Goal: Task Accomplishment & Management: Manage account settings

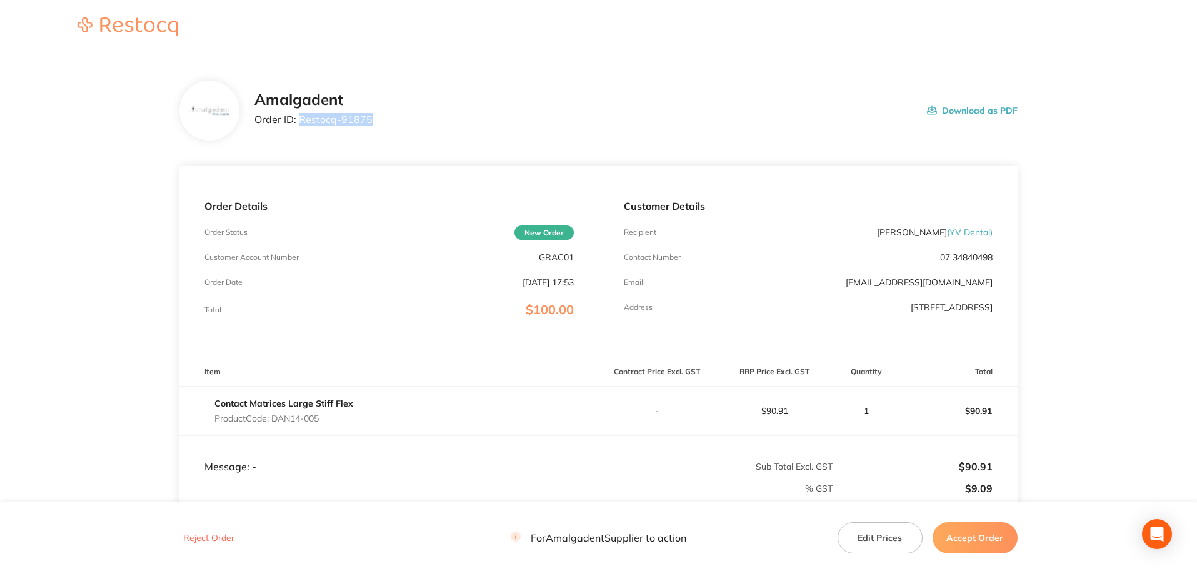
drag, startPoint x: 403, startPoint y: 123, endPoint x: 314, endPoint y: 119, distance: 88.8
click at [303, 119] on div "Amalgadent Order ID: Restocq- 91875 Download as PDF" at bounding box center [635, 110] width 763 height 39
drag, startPoint x: 314, startPoint y: 119, endPoint x: 301, endPoint y: 122, distance: 13.5
click at [299, 123] on p "Order ID: Restocq- 91875" at bounding box center [313, 119] width 118 height 11
click at [306, 119] on p "Order ID: Restocq- 91875" at bounding box center [313, 119] width 118 height 11
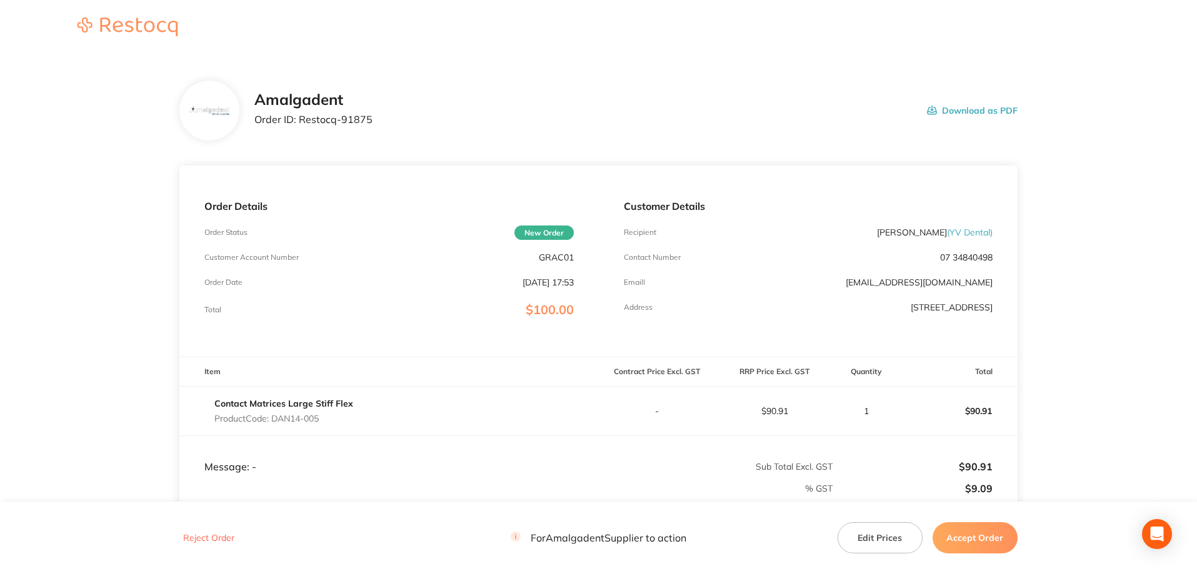
click at [297, 119] on p "Order ID: Restocq- 91875" at bounding box center [313, 119] width 118 height 11
drag, startPoint x: 299, startPoint y: 118, endPoint x: 348, endPoint y: 119, distance: 48.1
click at [372, 121] on div "Amalgadent Order ID: Restocq- 91875 Download as PDF" at bounding box center [635, 110] width 763 height 39
copy p "Restocq- 91875"
click at [1136, 220] on main "Amalgadent Order ID: Restocq- 91875 Download as PDF Order Details Order Status …" at bounding box center [598, 362] width 1197 height 613
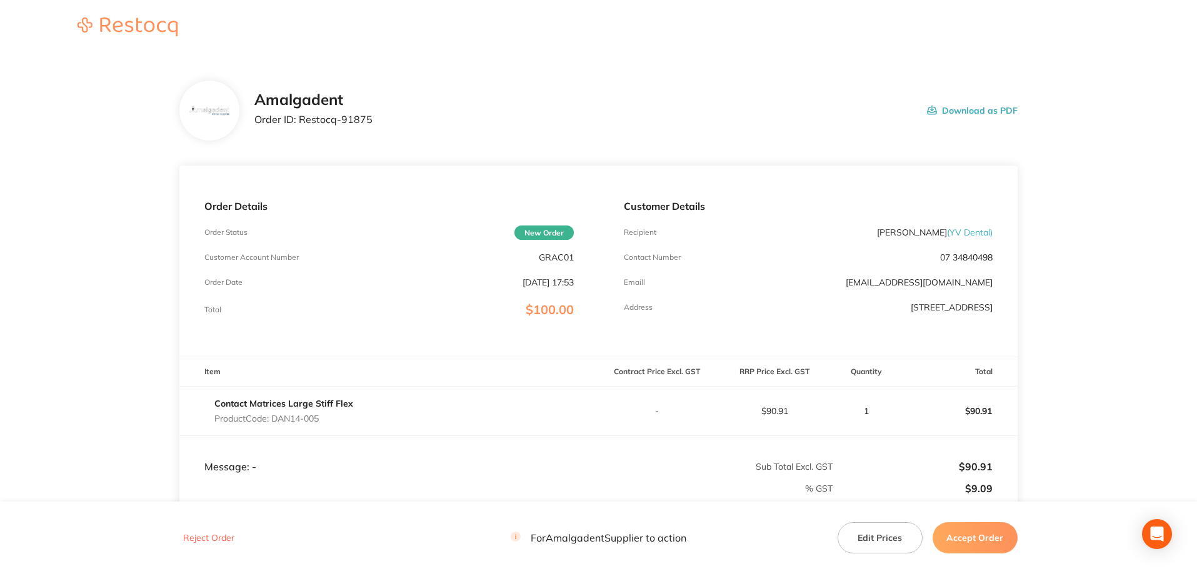
scroll to position [167, 0]
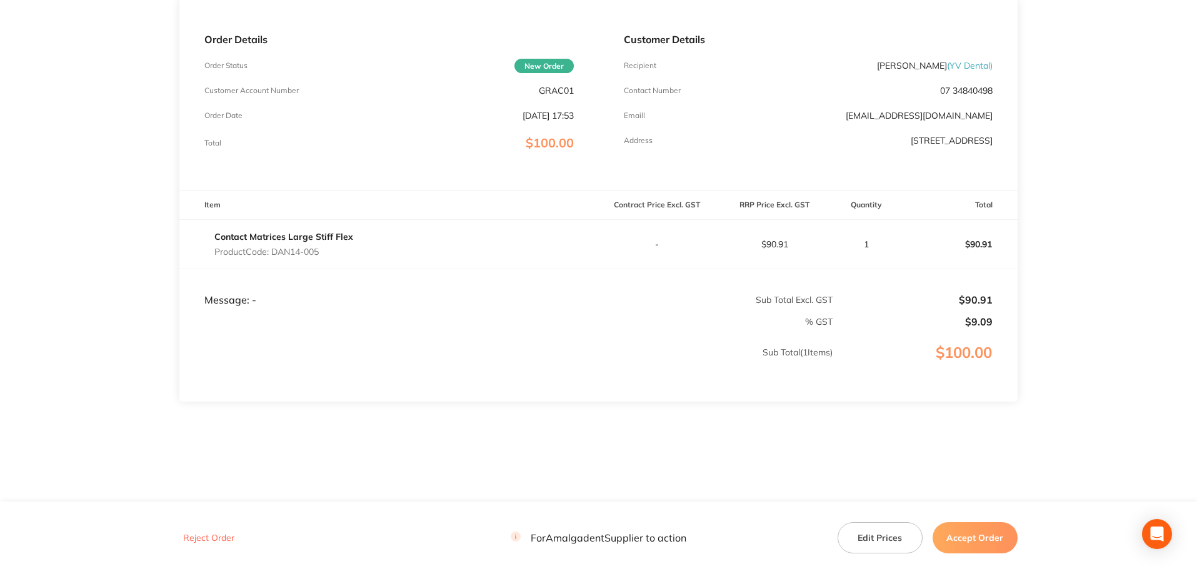
drag, startPoint x: 330, startPoint y: 253, endPoint x: 278, endPoint y: 250, distance: 51.9
click at [276, 250] on p "Product Code: DAN14-005" at bounding box center [283, 252] width 139 height 10
copy p "DAN14-005"
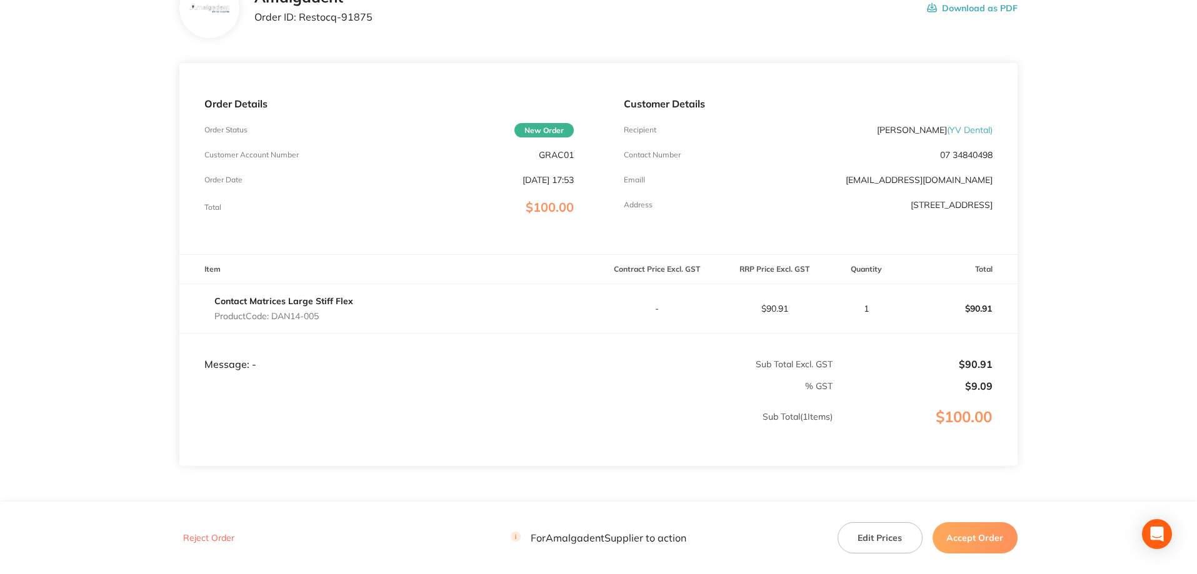
scroll to position [0, 0]
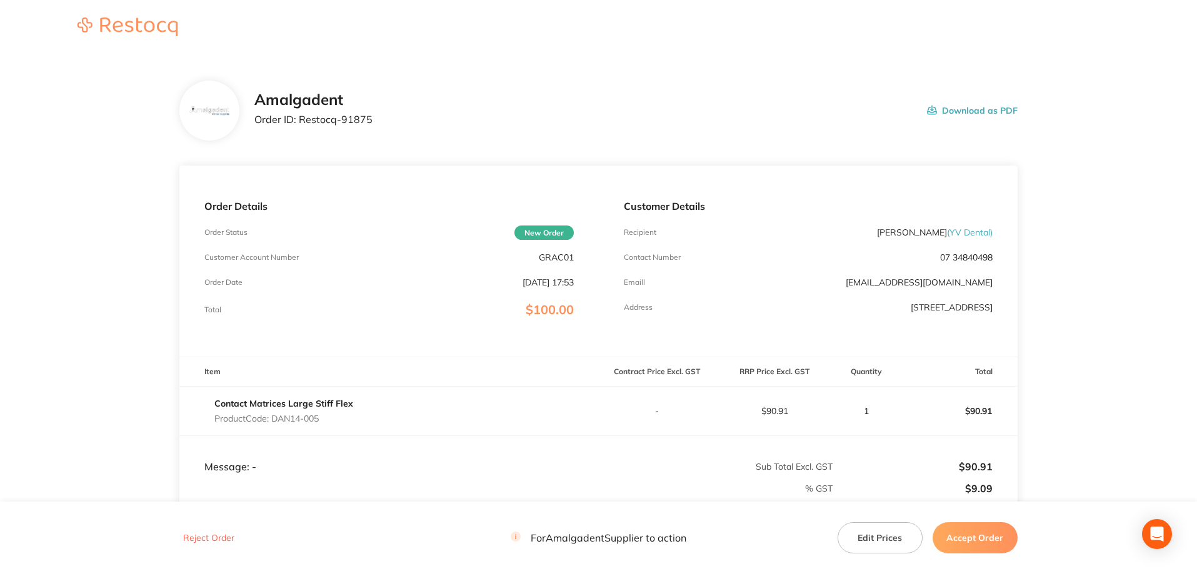
click at [1137, 174] on main "Amalgadent Order ID: Restocq- 91875 Download as PDF Order Details Order Status …" at bounding box center [598, 362] width 1197 height 613
click at [976, 533] on button "Accept Order" at bounding box center [975, 538] width 85 height 31
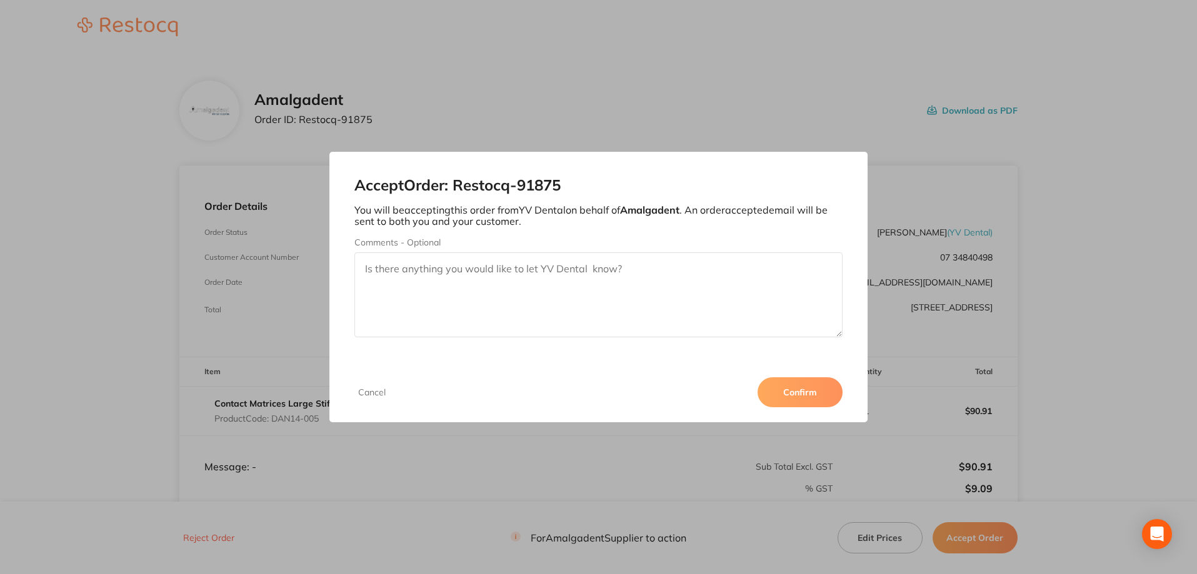
click at [814, 394] on button "Confirm" at bounding box center [800, 393] width 85 height 30
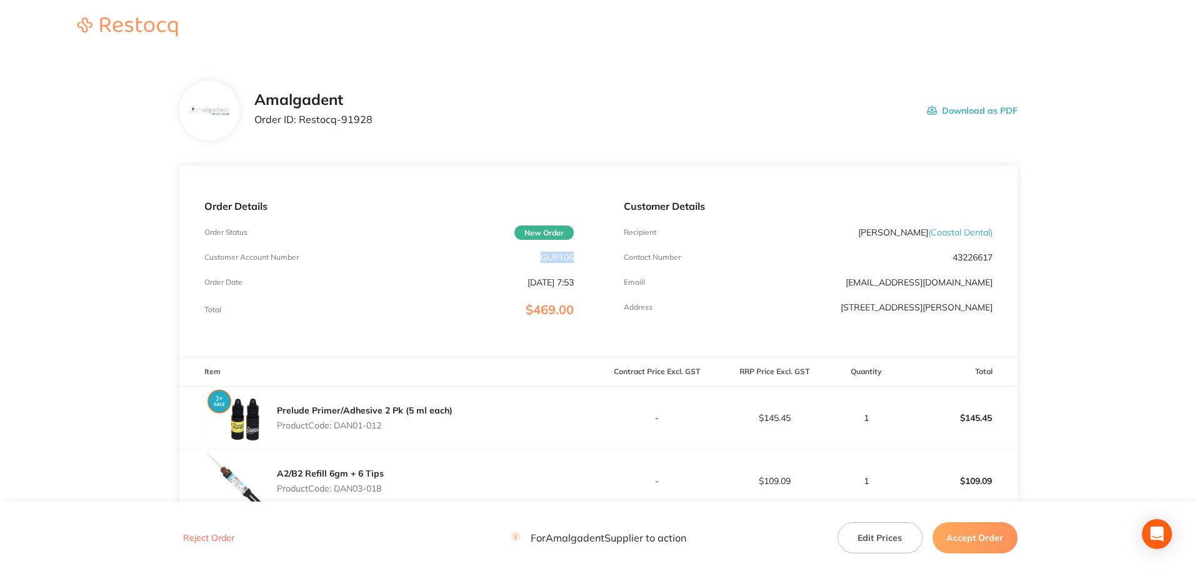
drag, startPoint x: 576, startPoint y: 256, endPoint x: 548, endPoint y: 254, distance: 28.9
click at [533, 256] on div "Order Details Order Status New Order Customer Account Number GUPT06 Order Date …" at bounding box center [388, 261] width 419 height 191
copy p "GUPT06"
click at [78, 216] on main "Amalgadent Order ID: Restocq- 91928 Download as PDF Order Details Order Status …" at bounding box center [598, 432] width 1197 height 753
drag, startPoint x: 396, startPoint y: 128, endPoint x: 364, endPoint y: 121, distance: 32.6
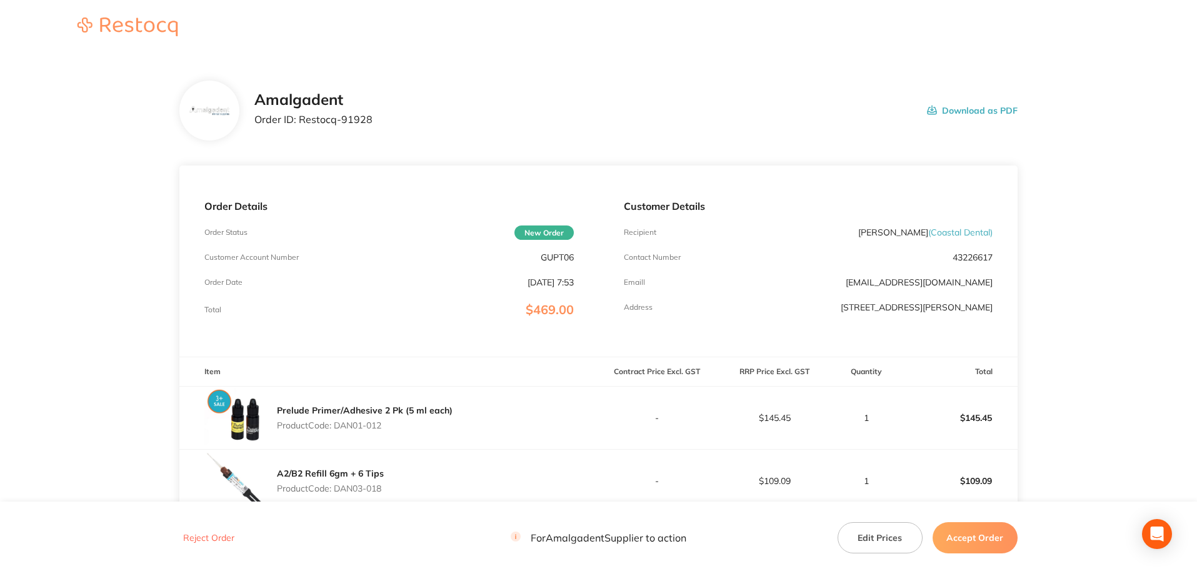
click at [369, 128] on div "Amalgadent Order ID: Restocq- 91928 Download as PDF" at bounding box center [635, 110] width 763 height 39
drag, startPoint x: 371, startPoint y: 121, endPoint x: 301, endPoint y: 112, distance: 70.5
click at [301, 121] on div "Amalgadent Order ID: Restocq- 91928 Download as PDF" at bounding box center [635, 110] width 763 height 39
copy p "Restocq- 91928"
click at [103, 221] on main "Amalgadent Order ID: Restocq- 91928 Download as PDF Order Details Order Status …" at bounding box center [598, 432] width 1197 height 753
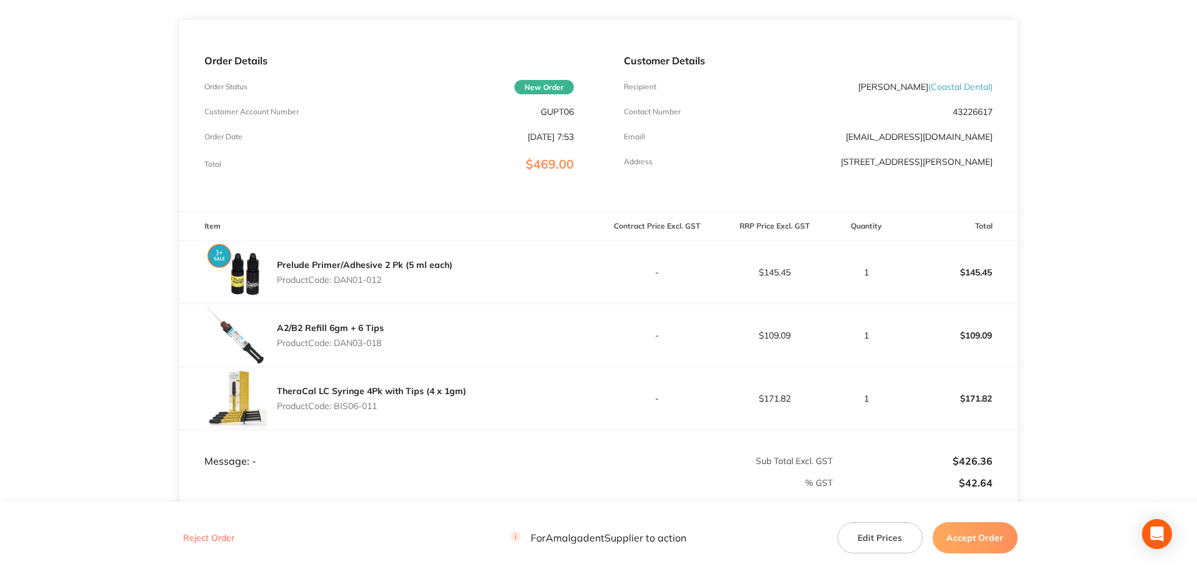
scroll to position [167, 0]
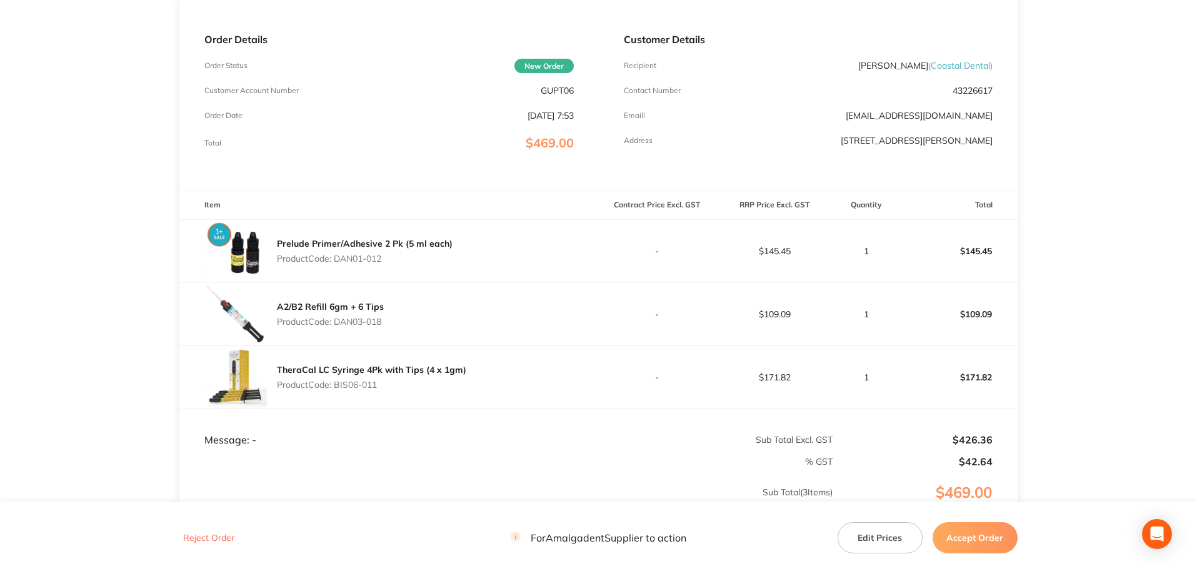
drag, startPoint x: 406, startPoint y: 261, endPoint x: 345, endPoint y: 256, distance: 60.8
click at [338, 256] on p "Product Code: DAN01-012" at bounding box center [365, 259] width 176 height 10
copy p "DAN01-012"
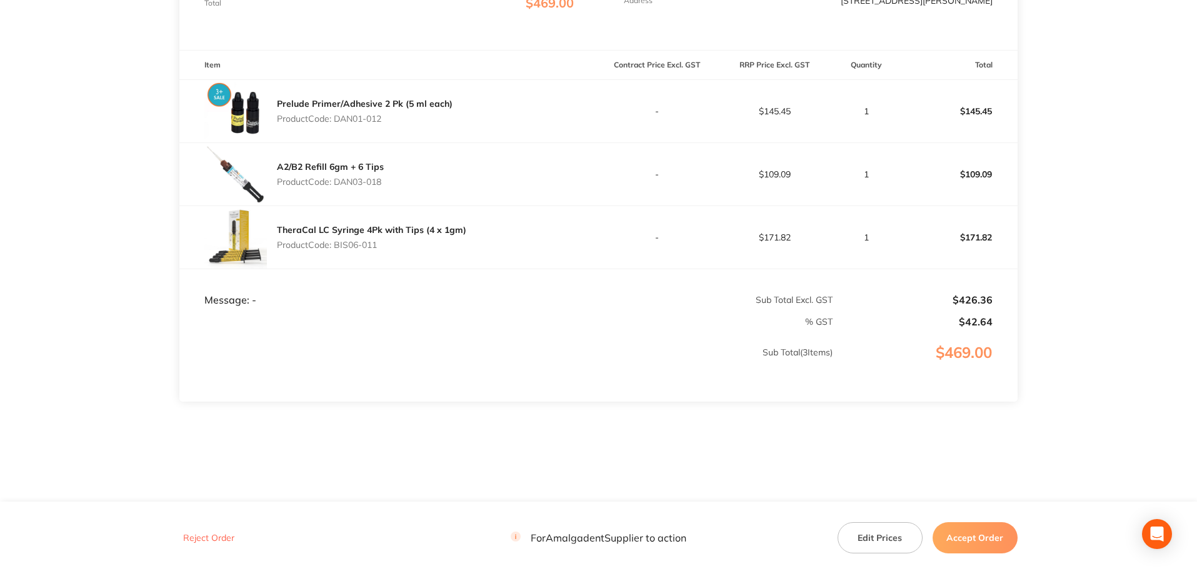
click at [39, 133] on main "Amalgadent Order ID: Restocq- 91928 Download as PDF Order Details Order Status …" at bounding box center [598, 125] width 1197 height 753
drag, startPoint x: 391, startPoint y: 181, endPoint x: 339, endPoint y: 182, distance: 52.5
click at [339, 182] on div "A2/B2 Refill 6gm + 6 Tips Product Code: DAN03-018" at bounding box center [388, 174] width 419 height 63
copy p "DAN03-018"
click at [1091, 178] on main "Amalgadent Order ID: Restocq- 91928 Download as PDF Order Details Order Status …" at bounding box center [598, 125] width 1197 height 753
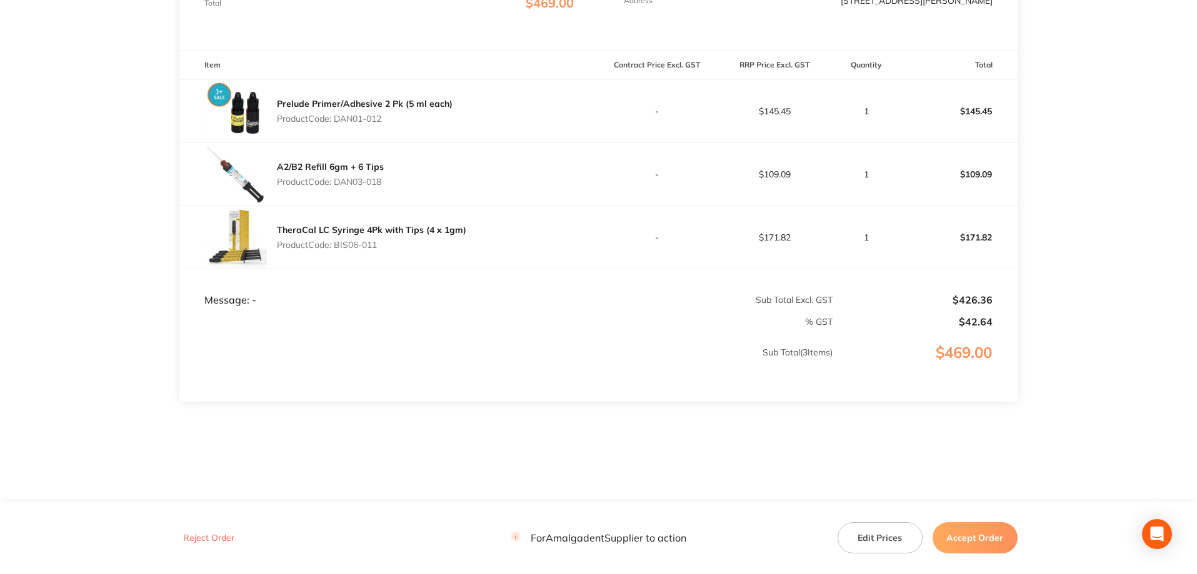
drag, startPoint x: 387, startPoint y: 244, endPoint x: 338, endPoint y: 248, distance: 48.9
click at [338, 248] on p "Product Code: BIS06-011" at bounding box center [371, 245] width 189 height 10
copy p "BIS06-011"
drag, startPoint x: 1093, startPoint y: 285, endPoint x: 1080, endPoint y: 288, distance: 12.9
click at [1093, 285] on main "Amalgadent Order ID: Restocq- 91928 Download as PDF Order Details Order Status …" at bounding box center [598, 125] width 1197 height 753
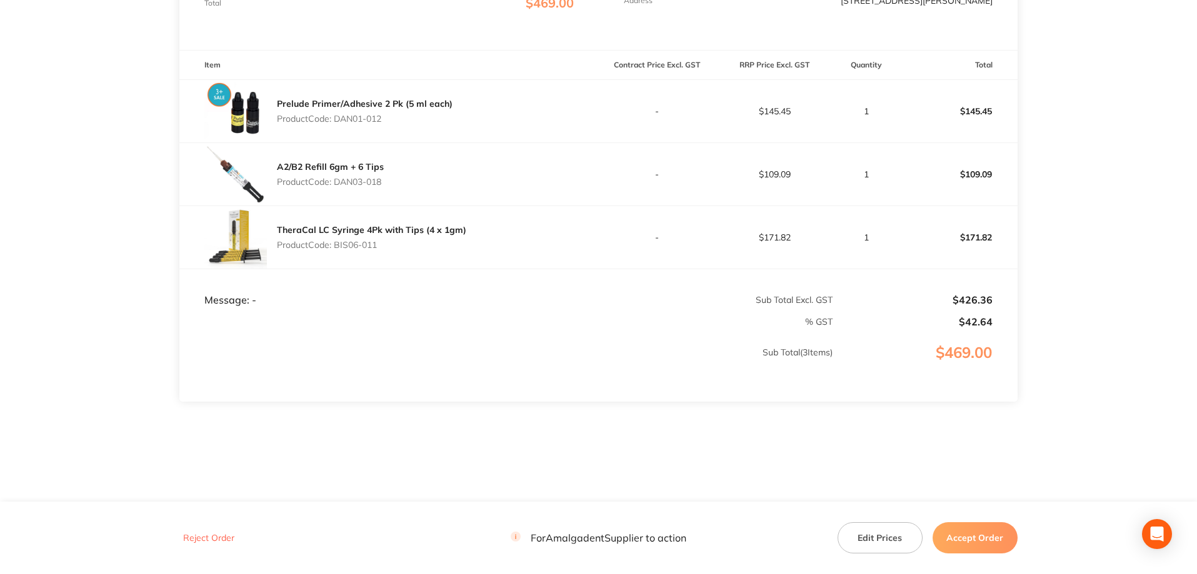
click at [983, 539] on button "Accept Order" at bounding box center [975, 538] width 85 height 31
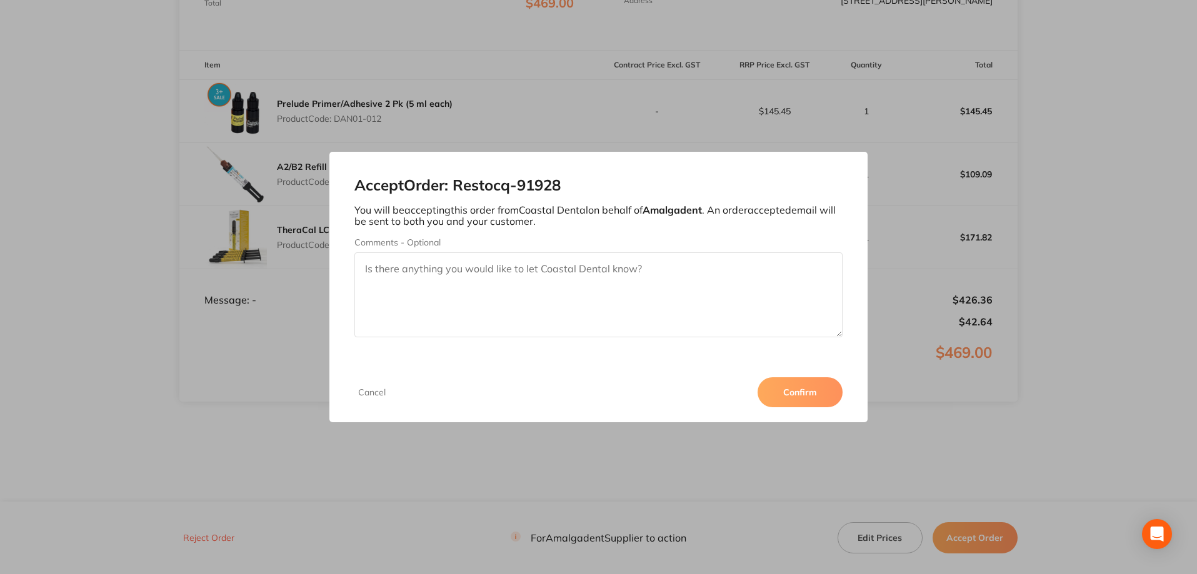
click at [805, 400] on button "Confirm" at bounding box center [800, 393] width 85 height 30
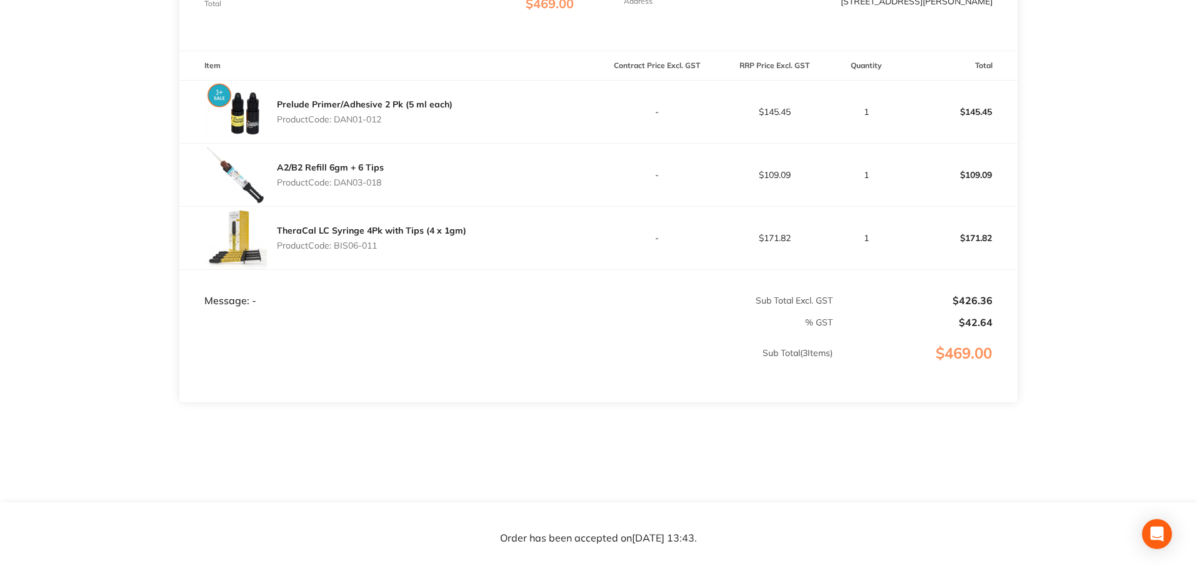
scroll to position [0, 0]
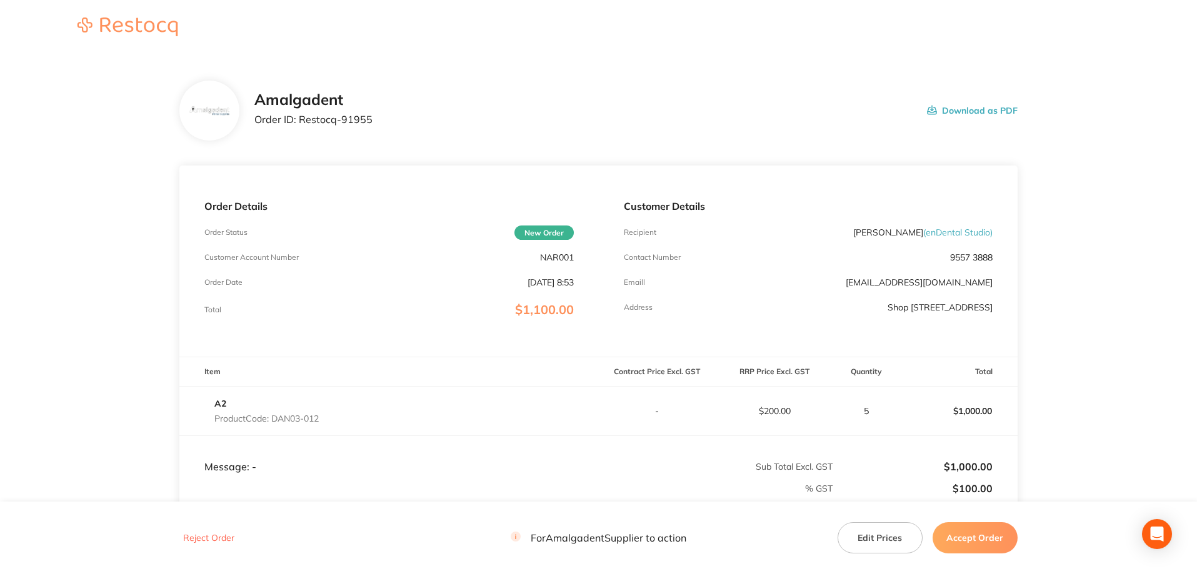
drag, startPoint x: 376, startPoint y: 103, endPoint x: 382, endPoint y: 125, distance: 23.4
click at [376, 104] on div "Amalgadent Order ID: Restocq- 91955 Download as PDF" at bounding box center [635, 110] width 763 height 39
drag, startPoint x: 575, startPoint y: 258, endPoint x: 543, endPoint y: 259, distance: 31.9
click at [540, 258] on div "Order Details Order Status New Order Customer Account Number NAR001 Order Date …" at bounding box center [388, 261] width 419 height 191
copy p "NAR001"
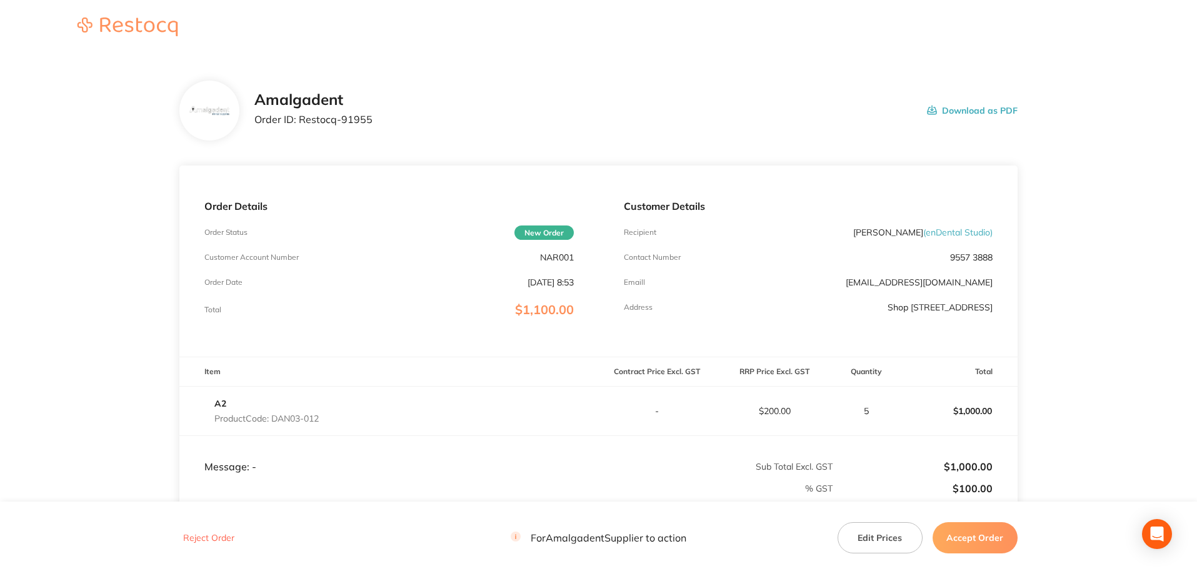
drag, startPoint x: 105, startPoint y: 159, endPoint x: 128, endPoint y: 163, distance: 22.9
click at [105, 158] on main "Amalgadent Order ID: Restocq- 91955 Download as PDF Order Details Order Status …" at bounding box center [598, 362] width 1197 height 613
drag, startPoint x: 379, startPoint y: 118, endPoint x: 301, endPoint y: 116, distance: 78.1
click at [301, 116] on div "Amalgadent Order ID: Restocq- 91955 Download as PDF" at bounding box center [635, 110] width 763 height 39
copy p "Restocq- 91955"
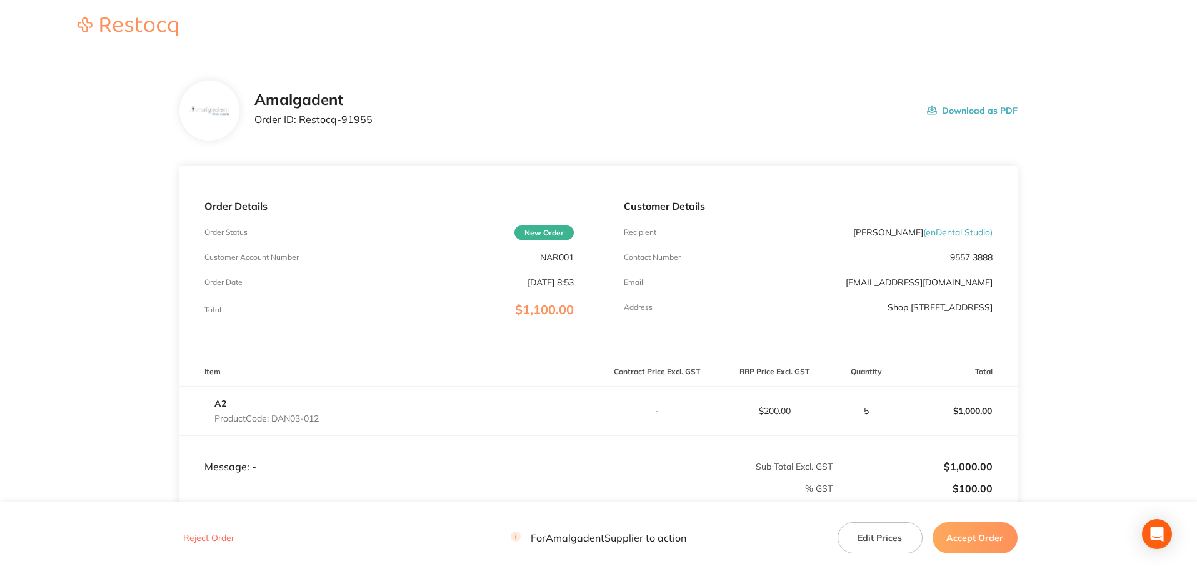
click at [1080, 209] on main "Amalgadent Order ID: Restocq- 91955 Download as PDF Order Details Order Status …" at bounding box center [598, 362] width 1197 height 613
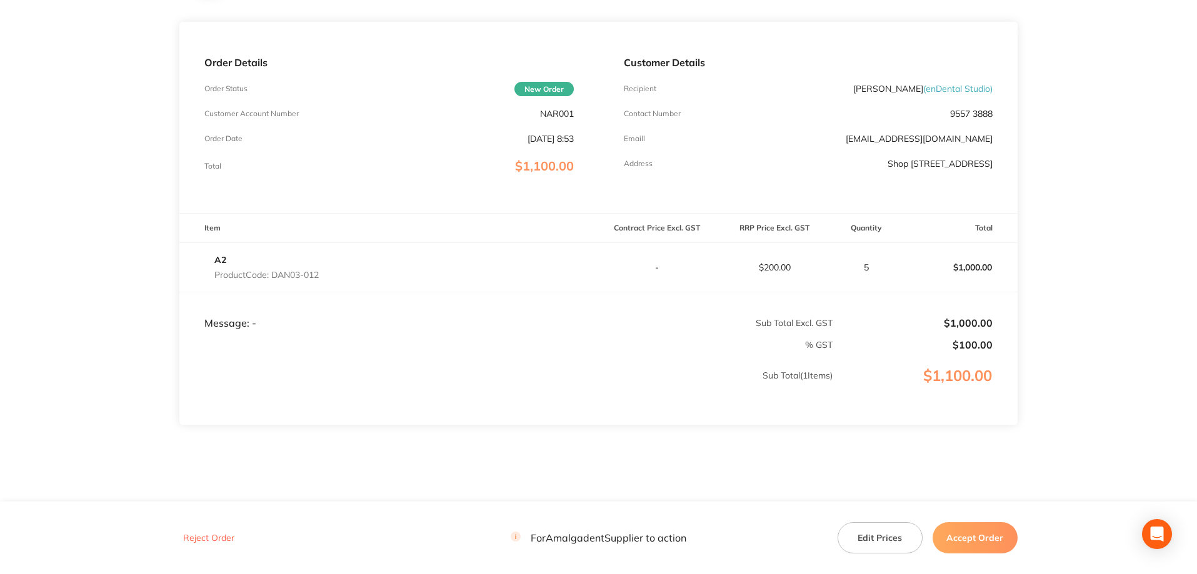
scroll to position [167, 0]
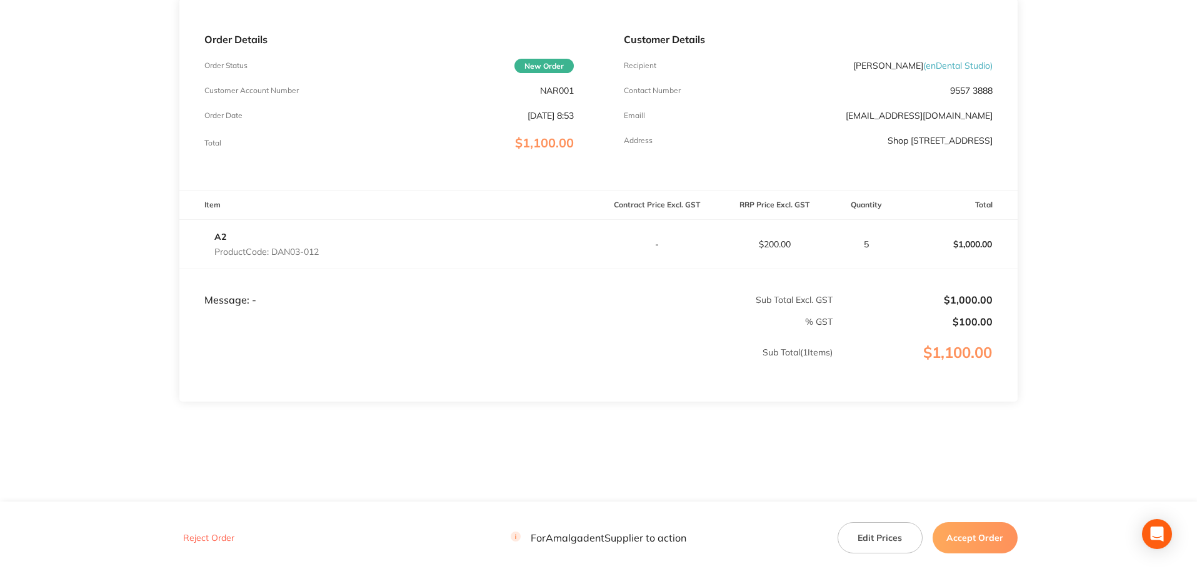
drag, startPoint x: 338, startPoint y: 256, endPoint x: 273, endPoint y: 250, distance: 64.7
click at [273, 250] on div "A2 Product Code: DAN03-012" at bounding box center [388, 244] width 419 height 35
copy p "DAN03-012"
click at [75, 218] on main "Amalgadent Order ID: Restocq- 91955 Download as PDF Order Details Order Status …" at bounding box center [598, 195] width 1197 height 613
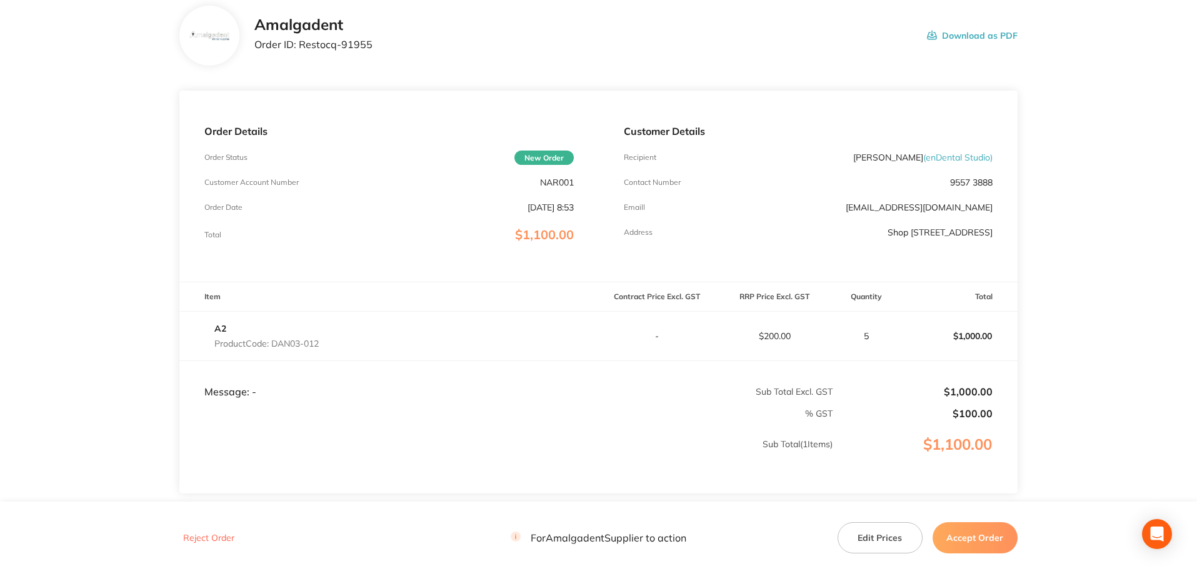
scroll to position [0, 0]
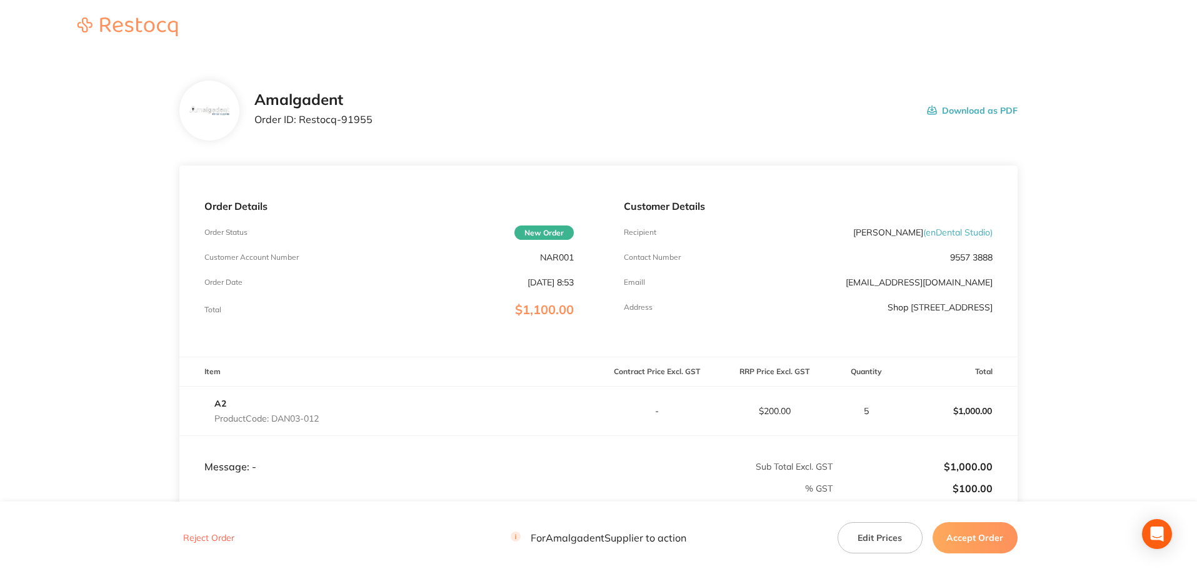
drag, startPoint x: 1063, startPoint y: 145, endPoint x: 1063, endPoint y: 316, distance: 171.3
click at [1066, 146] on main "Amalgadent Order ID: Restocq- 91955 Download as PDF Order Details Order Status …" at bounding box center [598, 362] width 1197 height 613
click at [969, 541] on button "Accept Order" at bounding box center [975, 538] width 85 height 31
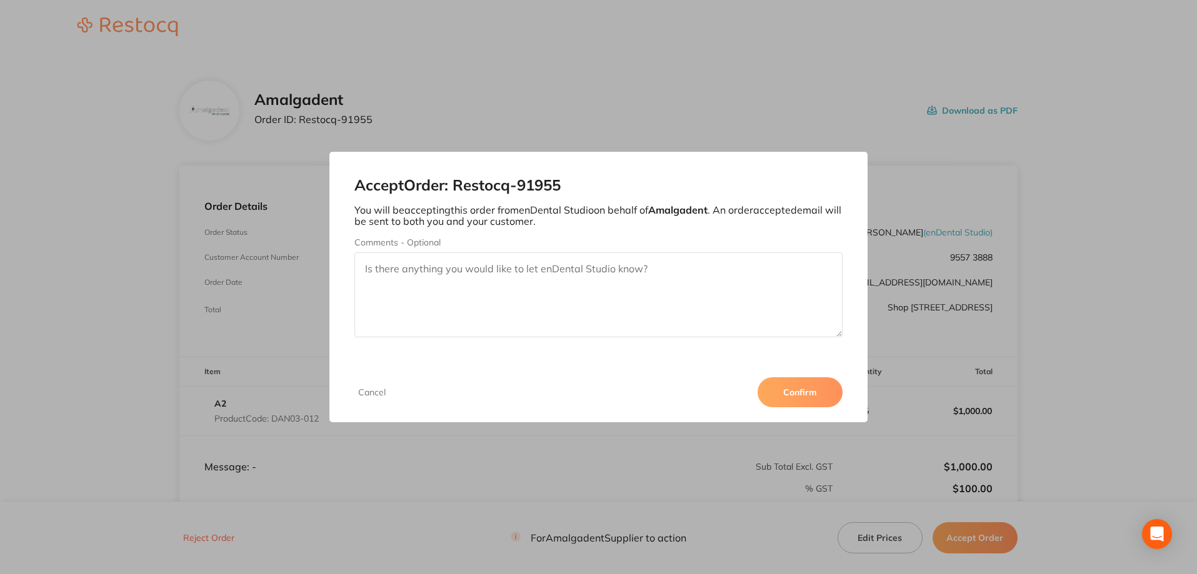
paste textarea "ON HOLD TILL OVERDUE MAY INVOICE IS PAID"
click at [364, 268] on textarea "ON HOLD TILL OVERDUE MAY INVOICE IS PAID" at bounding box center [598, 295] width 489 height 85
drag, startPoint x: 468, startPoint y: 268, endPoint x: 484, endPoint y: 268, distance: 16.3
click at [469, 268] on textarea "THIS IS ON HOLD TILLYOUR OVERDUE MAY INVOICE IS PAID" at bounding box center [598, 295] width 489 height 85
drag, startPoint x: 389, startPoint y: 270, endPoint x: 430, endPoint y: 264, distance: 41.6
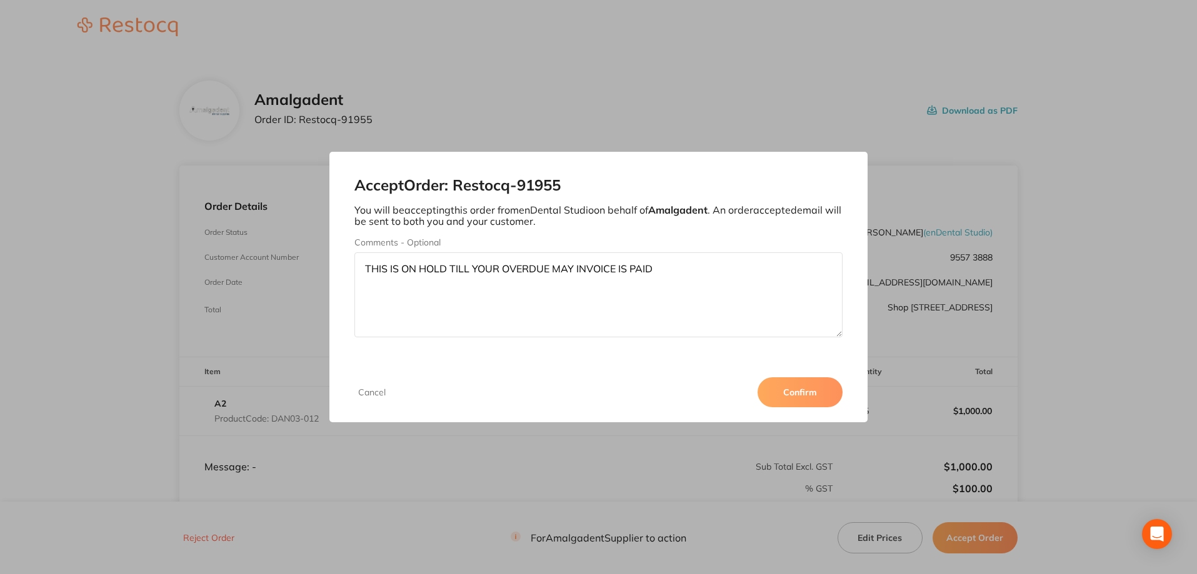
click at [389, 269] on textarea "THIS IS ON HOLD TILL YOUR OVERDUE MAY INVOICE IS PAID" at bounding box center [598, 295] width 489 height 85
click at [714, 269] on textarea "THIS ORDER IS ON HOLD TILL YOUR OVERDUE MAY INVOICE IS PAID" at bounding box center [598, 295] width 489 height 85
type textarea "THIS ORDER IS ON HOLD TILL YOUR OVERDUE MAY INVOICE IS PAID"
click at [795, 393] on button "Confirm" at bounding box center [800, 393] width 85 height 30
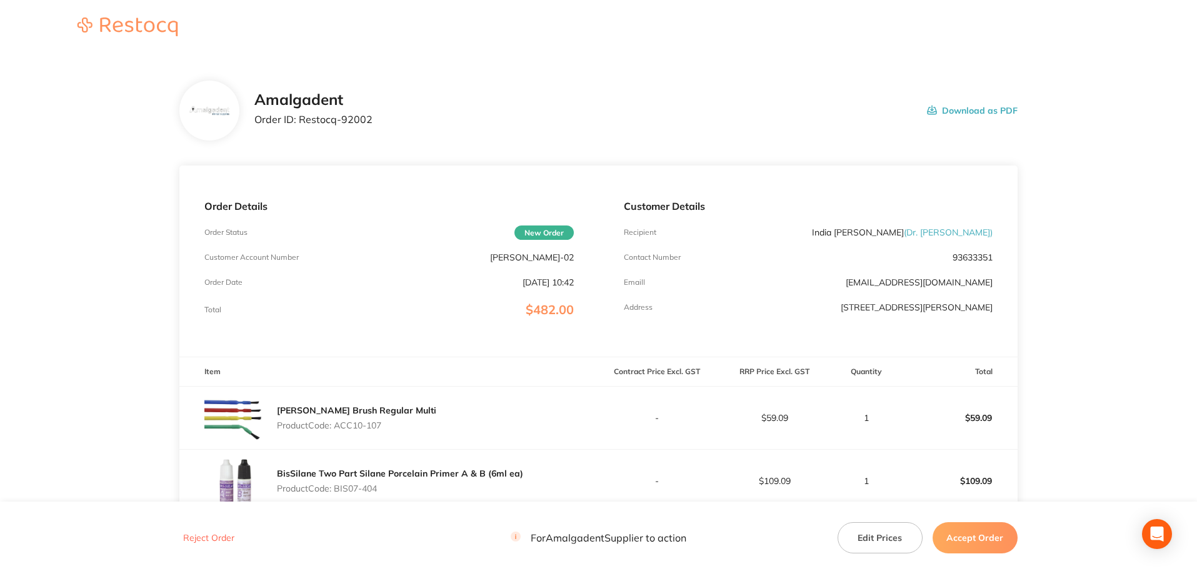
drag, startPoint x: 866, startPoint y: 141, endPoint x: 495, endPoint y: 180, distance: 372.6
click at [866, 141] on section "Amalgadent Order ID: Restocq- 92002 Download as PDF Order Details Order Status …" at bounding box center [598, 464] width 838 height 816
drag, startPoint x: 390, startPoint y: 121, endPoint x: 299, endPoint y: 119, distance: 90.6
click at [299, 119] on div "Amalgadent Order ID: Restocq- 92002 Download as PDF" at bounding box center [635, 110] width 763 height 39
copy p "Restocq- 92002"
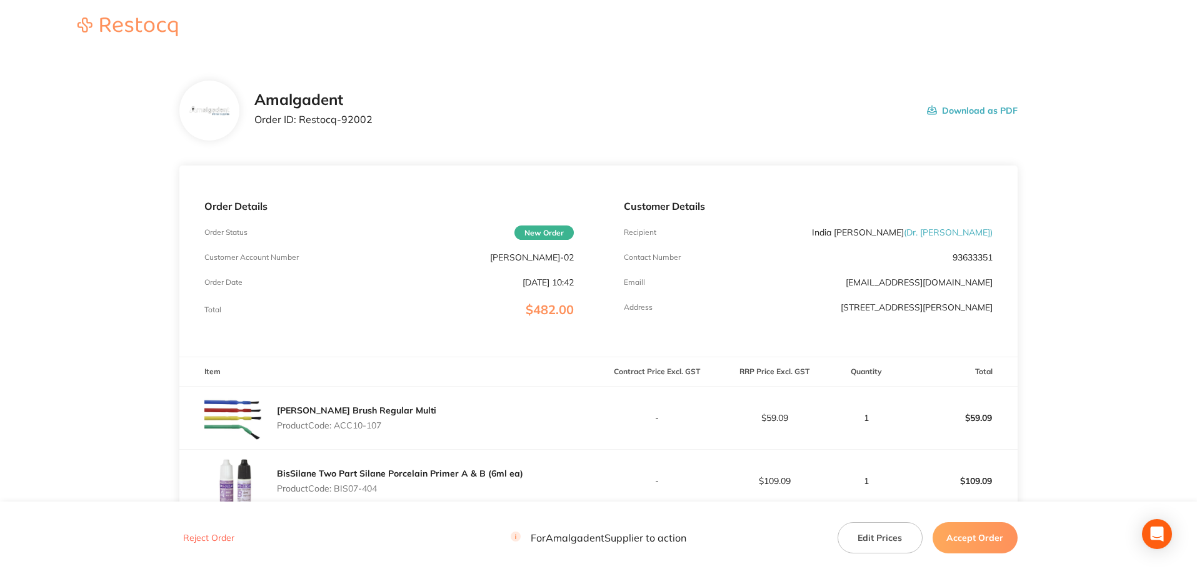
click at [64, 161] on main "Amalgadent Order ID: Restocq- 92002 Download as PDF Order Details Order Status …" at bounding box center [598, 464] width 1197 height 816
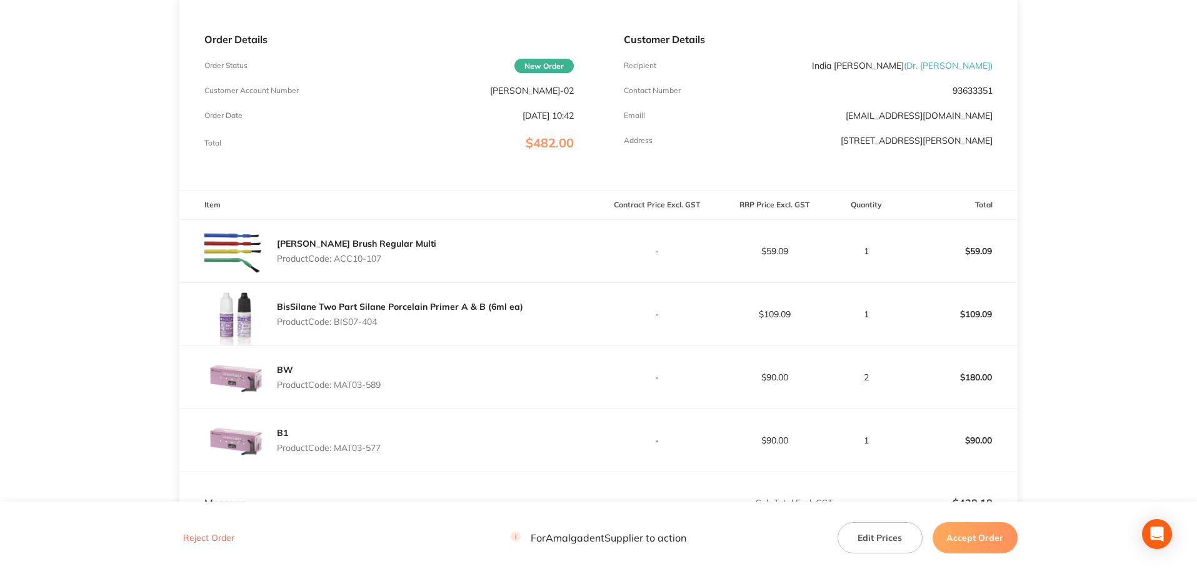
scroll to position [333, 0]
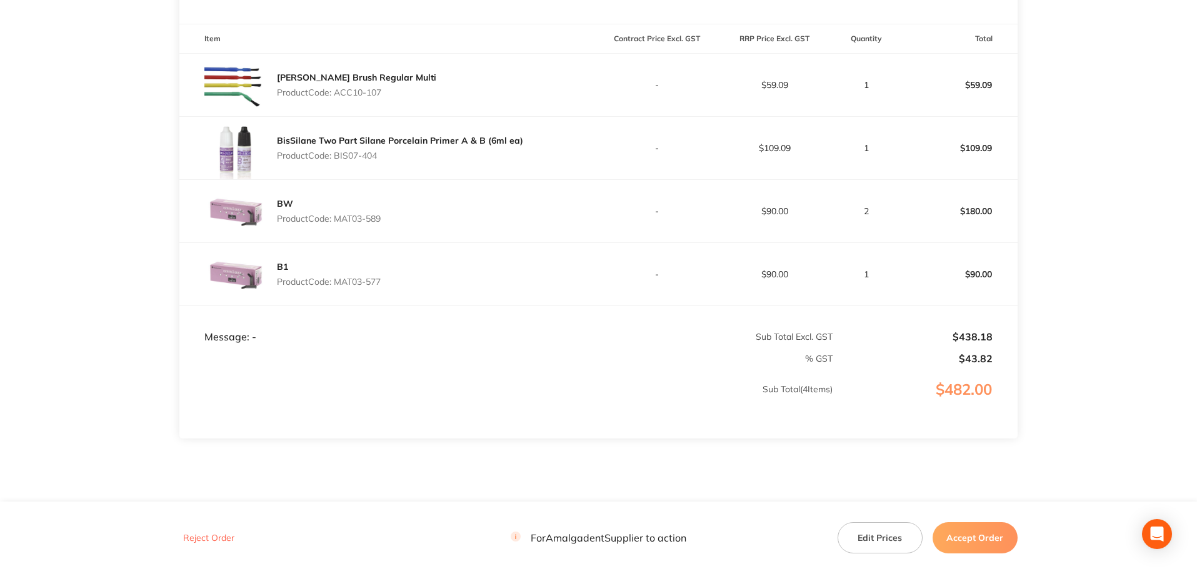
drag, startPoint x: 396, startPoint y: 92, endPoint x: 339, endPoint y: 91, distance: 57.5
click at [339, 91] on div "Benda Brush Regular Multi Product Code: ACC10-107" at bounding box center [388, 85] width 419 height 63
copy p "ACC10-107"
click at [79, 239] on main "Amalgadent Order ID: Restocq- 92002 Download as PDF Order Details Order Status …" at bounding box center [598, 130] width 1197 height 816
drag, startPoint x: 384, startPoint y: 158, endPoint x: 337, endPoint y: 158, distance: 47.5
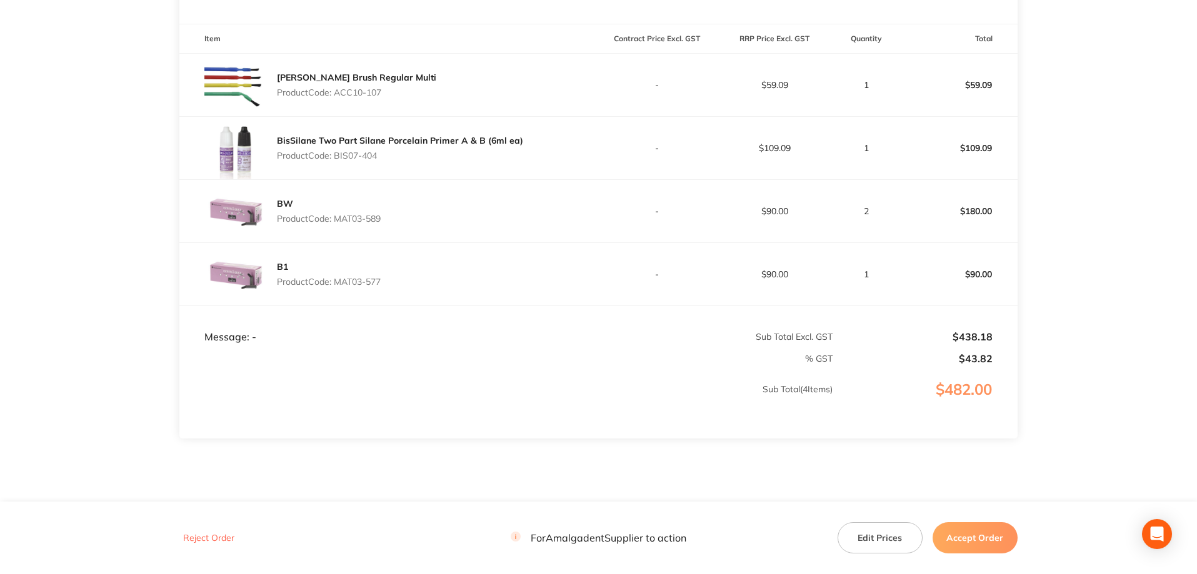
click at [337, 158] on p "Product Code: BIS07-404" at bounding box center [400, 156] width 246 height 10
copy p "BIS07-404"
drag, startPoint x: 21, startPoint y: 188, endPoint x: 118, endPoint y: 200, distance: 97.1
click at [21, 188] on main "Amalgadent Order ID: Restocq- 92002 Download as PDF Order Details Order Status …" at bounding box center [598, 130] width 1197 height 816
drag, startPoint x: 410, startPoint y: 217, endPoint x: 349, endPoint y: 219, distance: 61.3
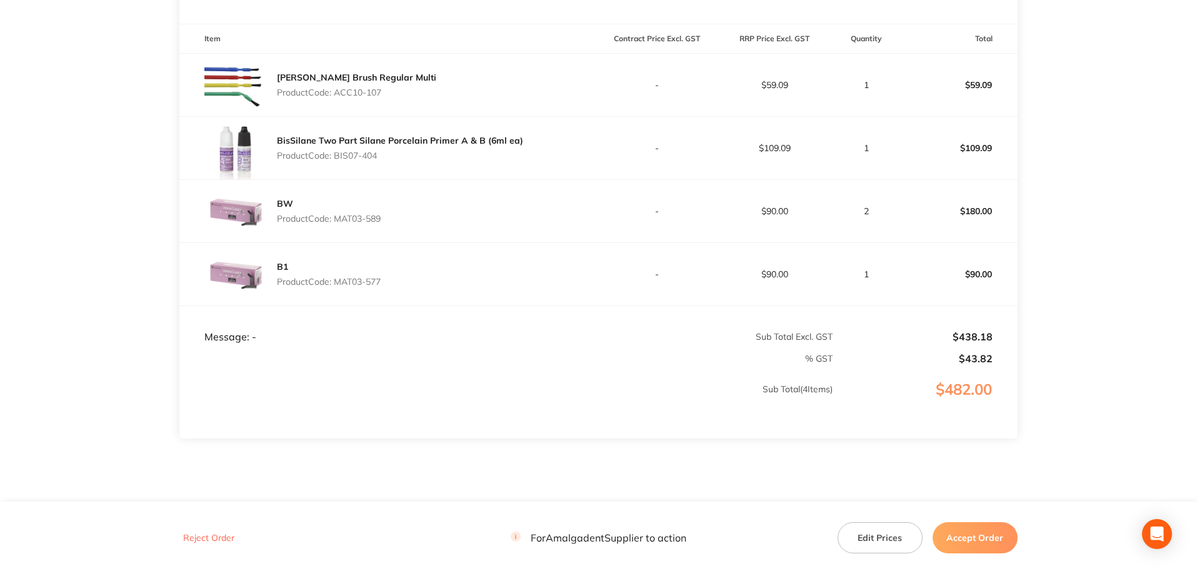
click at [339, 219] on div "BW Product Code: MAT03-589" at bounding box center [388, 211] width 419 height 63
copy p "MAT03-589"
click at [90, 243] on main "Amalgadent Order ID: Restocq- 92002 Download as PDF Order Details Order Status …" at bounding box center [598, 130] width 1197 height 816
drag, startPoint x: 395, startPoint y: 281, endPoint x: 338, endPoint y: 281, distance: 56.9
click at [338, 281] on div "B1 Product Code: MAT03-577" at bounding box center [388, 274] width 419 height 63
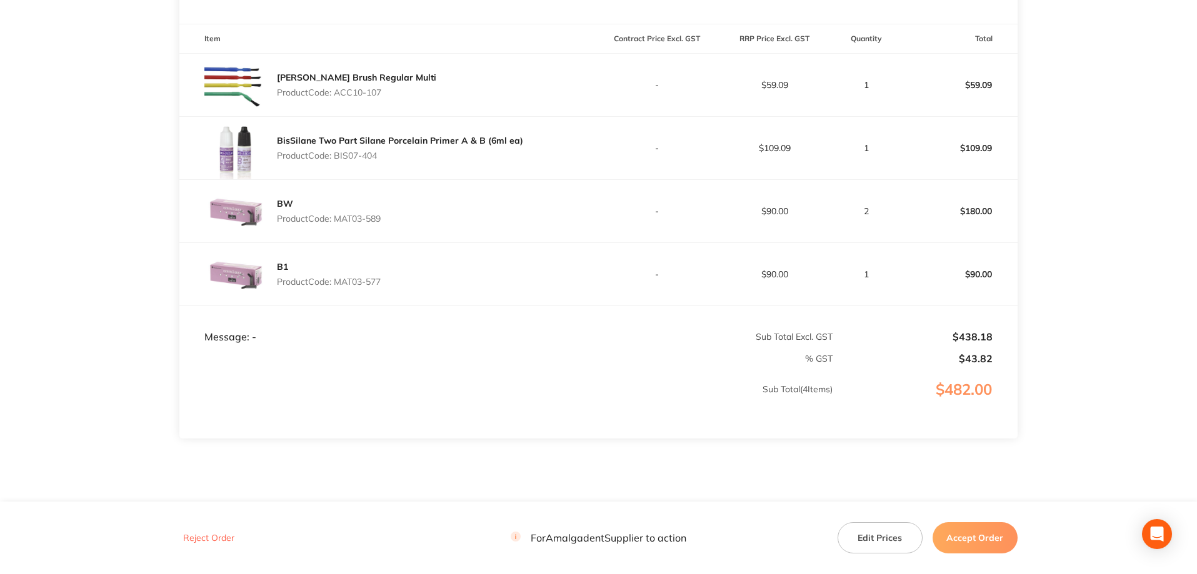
copy p "MAT03-577"
click at [1149, 211] on main "Amalgadent Order ID: Restocq- 92002 Download as PDF Order Details Order Status …" at bounding box center [598, 130] width 1197 height 816
click at [969, 541] on button "Accept Order" at bounding box center [975, 538] width 85 height 31
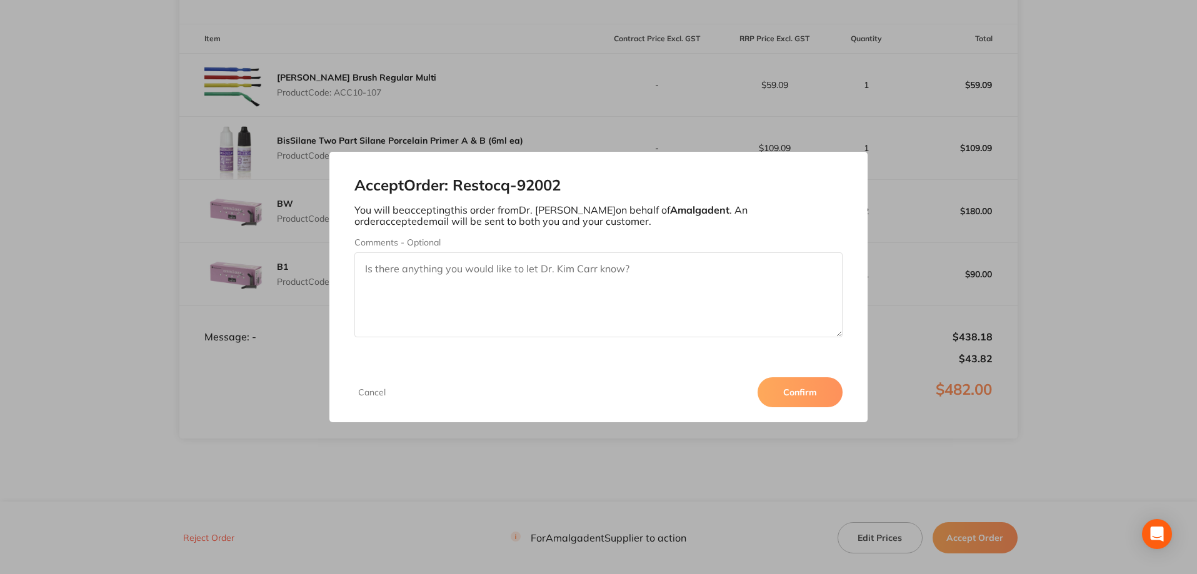
click at [804, 394] on button "Confirm" at bounding box center [800, 393] width 85 height 30
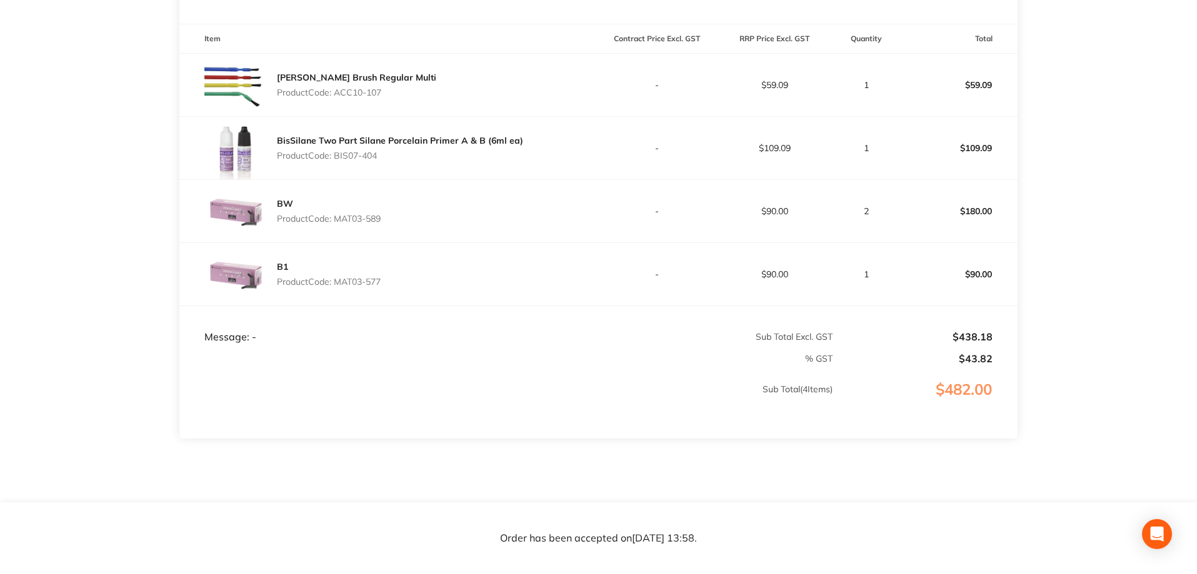
scroll to position [0, 0]
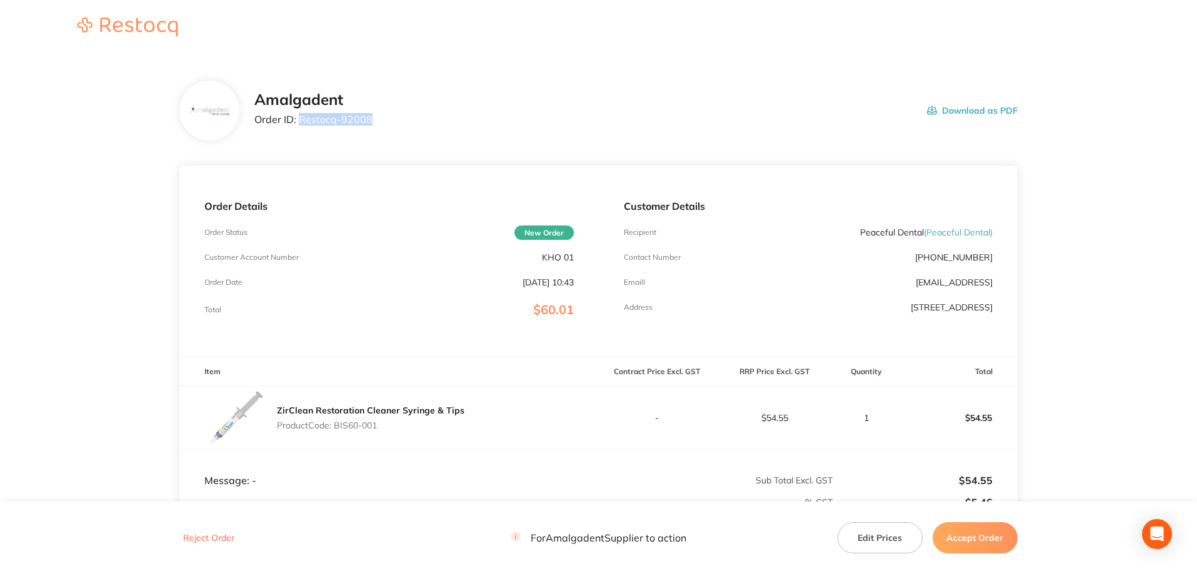
drag, startPoint x: 385, startPoint y: 121, endPoint x: 299, endPoint y: 118, distance: 86.3
click at [299, 118] on div "Amalgadent Order ID: Restocq- 92008 Download as PDF" at bounding box center [635, 110] width 763 height 39
copy p "Restocq- 92008"
click at [859, 98] on div "Amalgadent Order ID: Restocq- 92008 Download as PDF" at bounding box center [635, 110] width 763 height 39
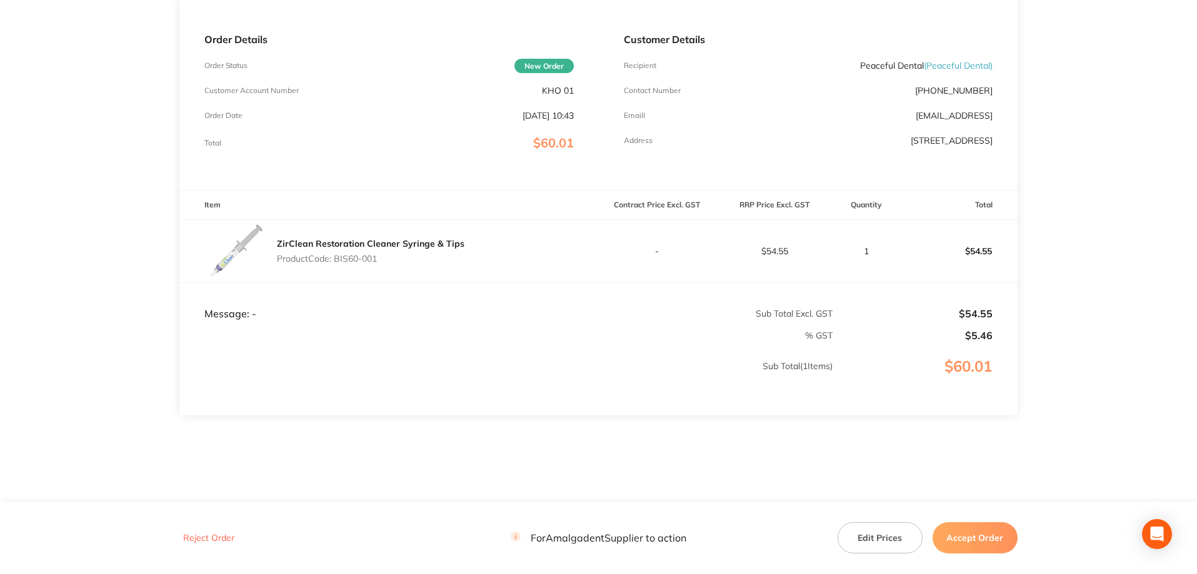
drag, startPoint x: 357, startPoint y: 261, endPoint x: 335, endPoint y: 259, distance: 21.9
click at [335, 259] on p "Product Code: BIS60-001" at bounding box center [371, 259] width 188 height 10
copy p "BIS60-001"
click at [1123, 189] on main "Amalgadent Order ID: Restocq- 92008 Download as PDF Order Details Order Status …" at bounding box center [598, 202] width 1197 height 627
click at [983, 536] on button "Accept Order" at bounding box center [975, 538] width 85 height 31
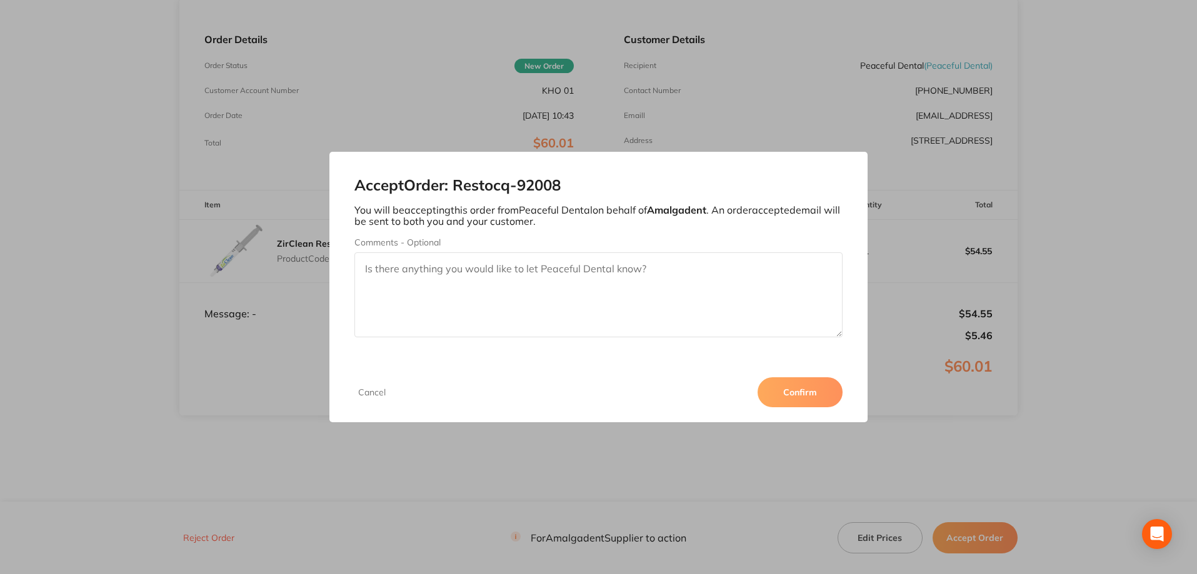
click at [808, 389] on button "Confirm" at bounding box center [800, 393] width 85 height 30
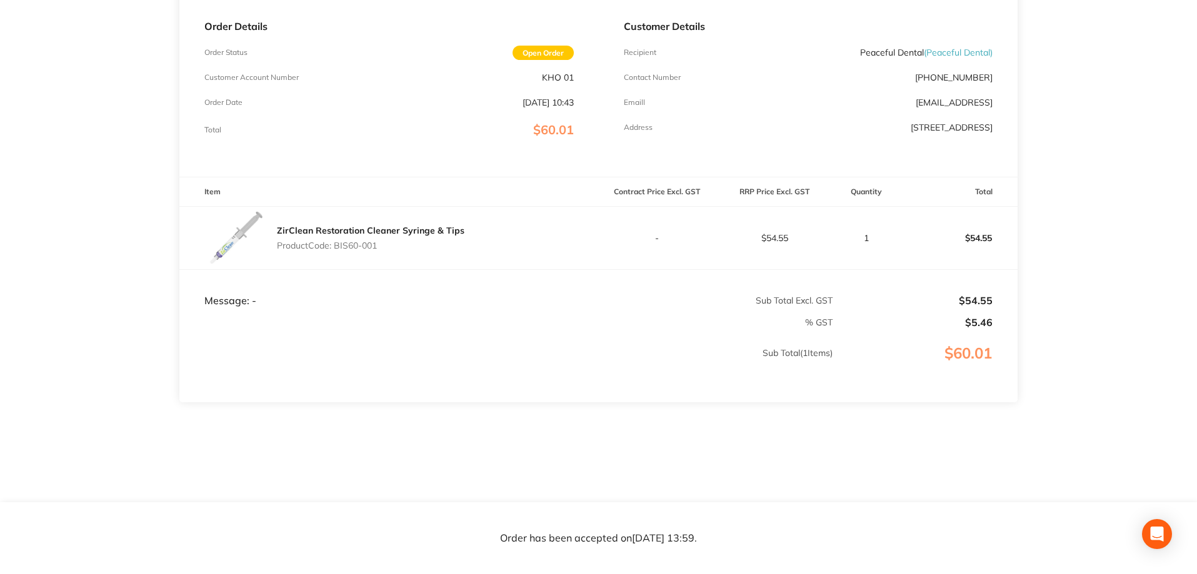
scroll to position [0, 0]
